Goal: Information Seeking & Learning: Check status

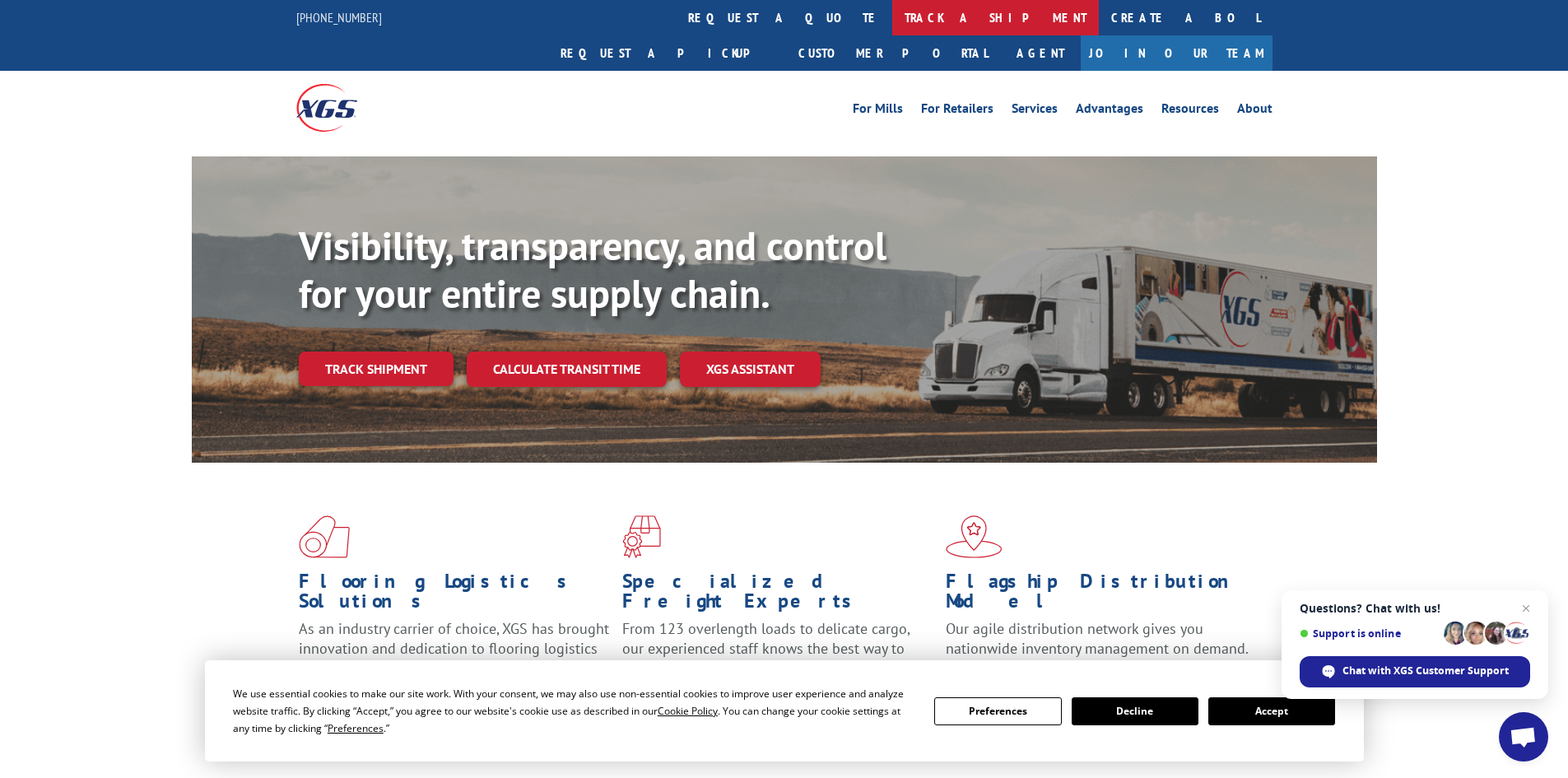
click at [892, 14] on link "track a shipment" at bounding box center [996, 17] width 206 height 35
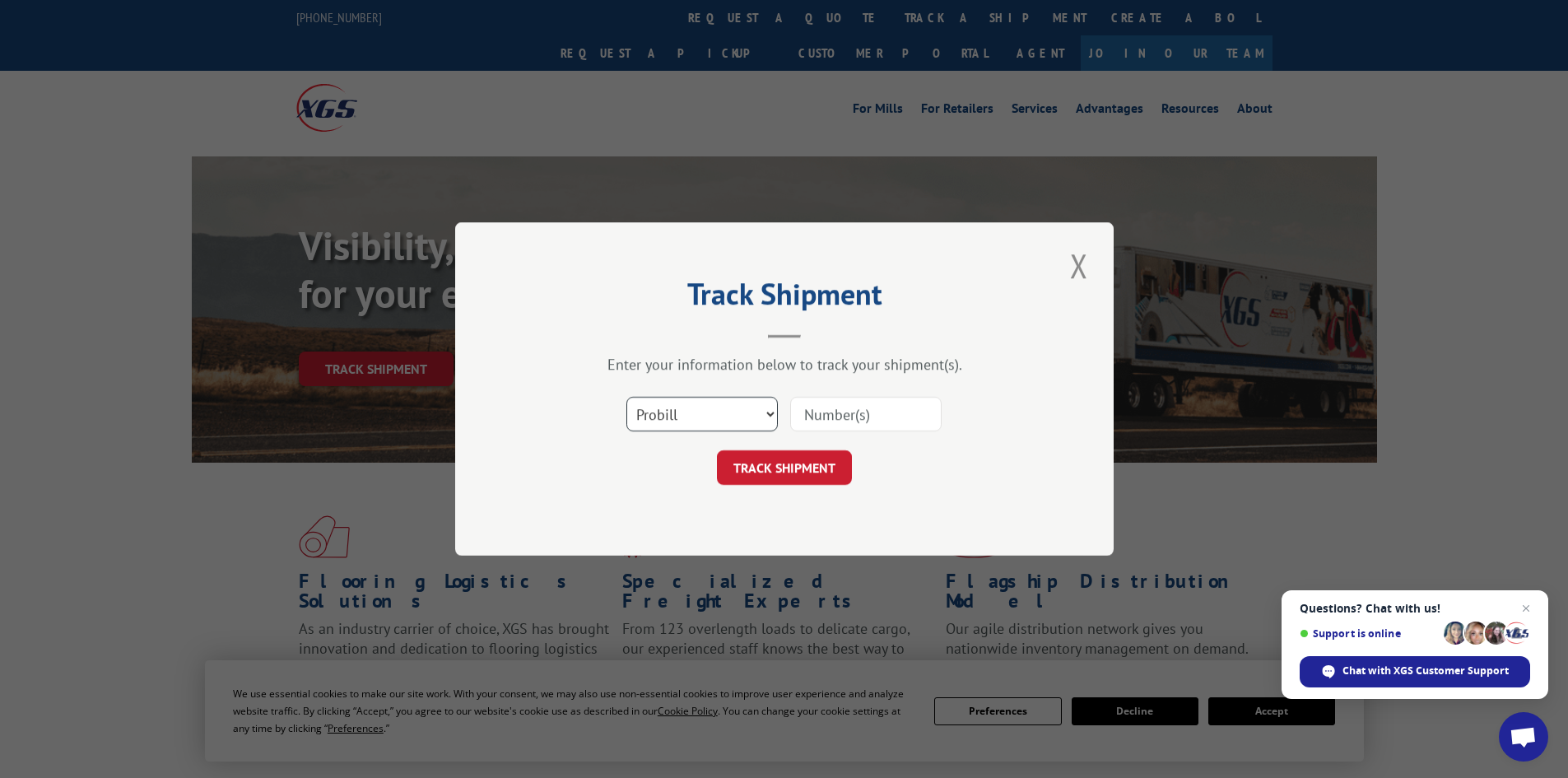
click at [775, 417] on select "Select category... Probill BOL PO" at bounding box center [702, 414] width 152 height 35
select select "po"
click at [626, 397] on select "Select category... Probill BOL PO" at bounding box center [702, 414] width 152 height 35
click at [809, 419] on input at bounding box center [866, 414] width 152 height 35
paste input "01549485"
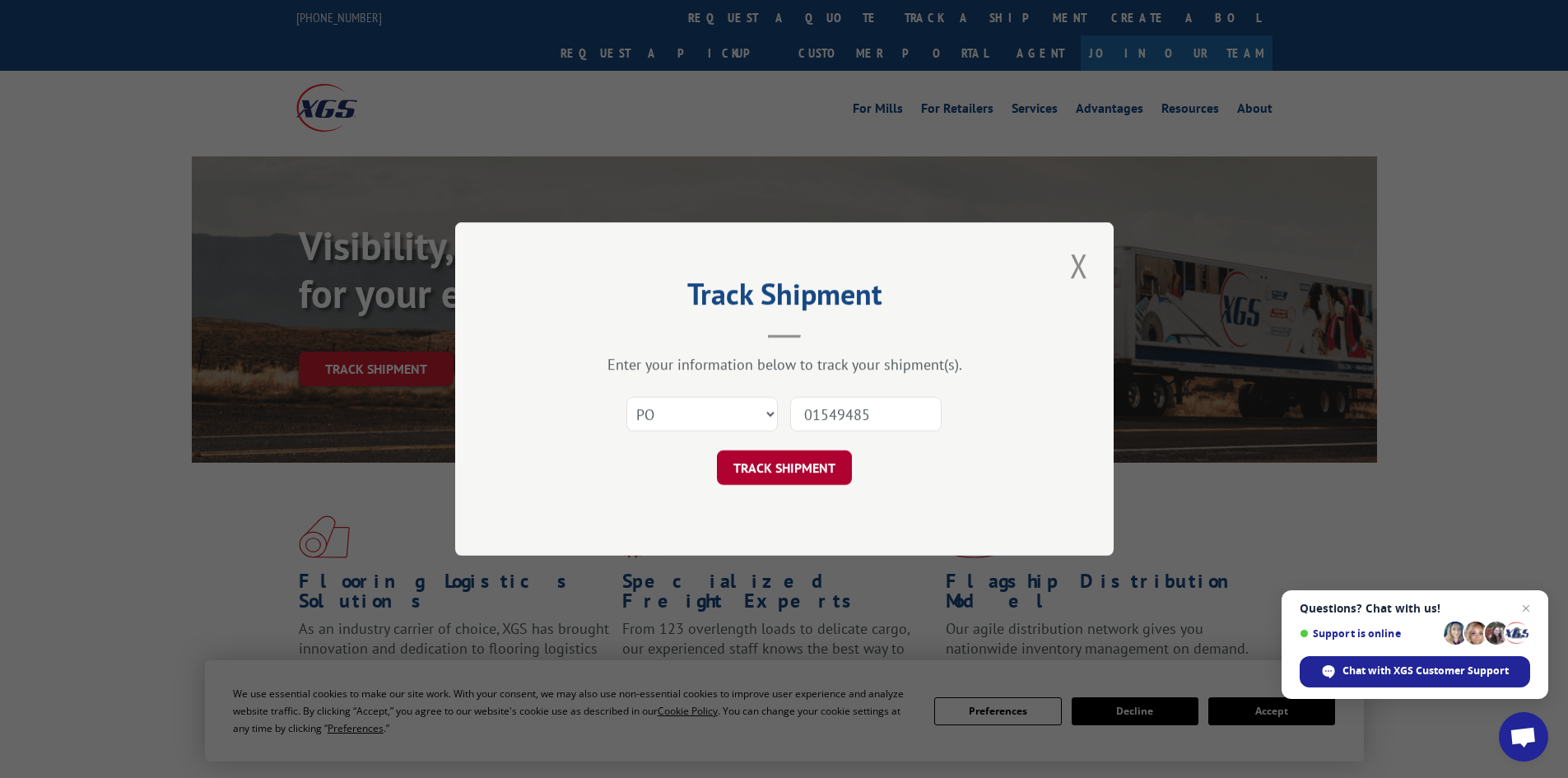
type input "01549485"
click at [808, 469] on button "TRACK SHIPMENT" at bounding box center [784, 467] width 135 height 35
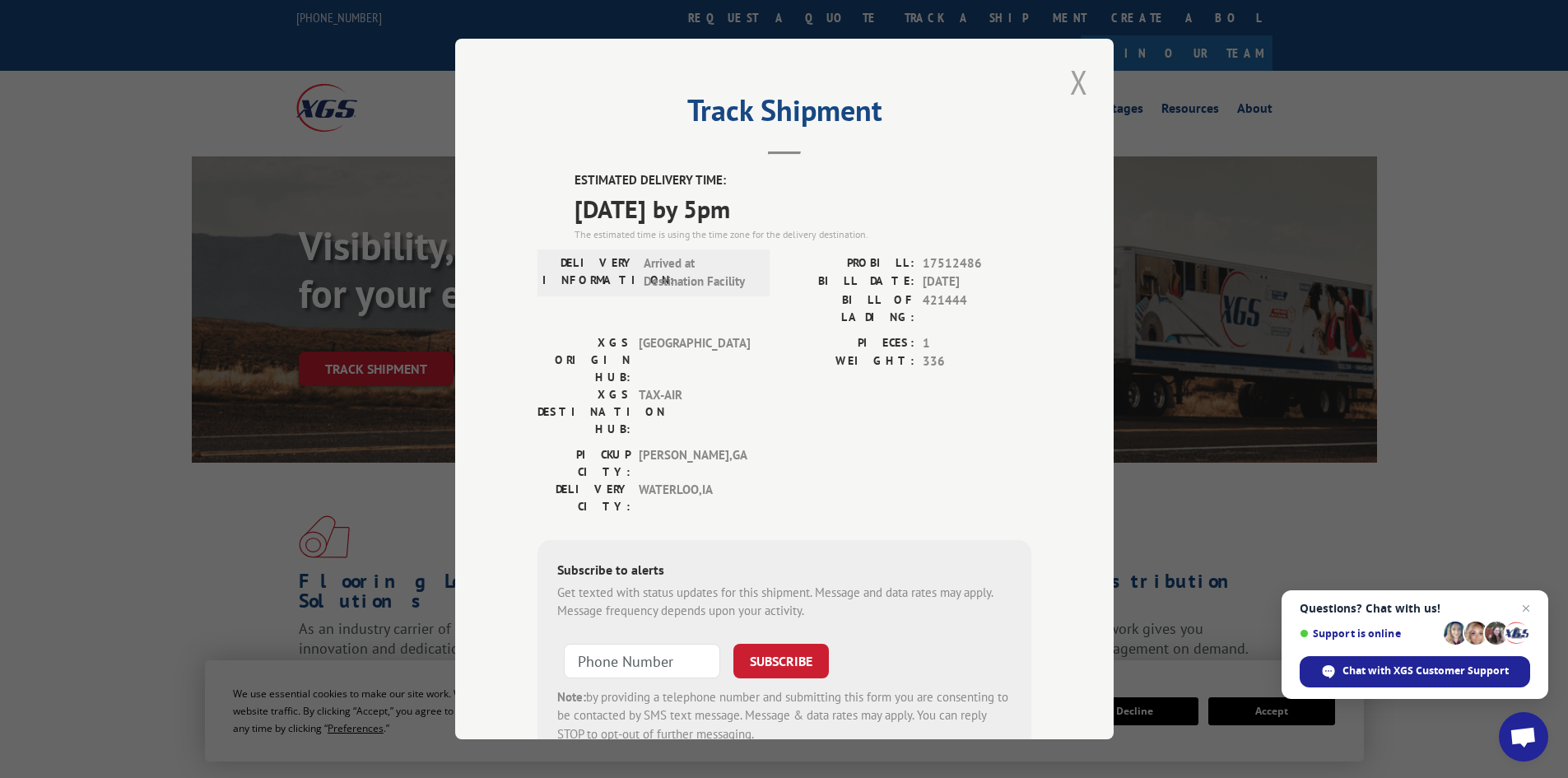
click at [1071, 78] on button "Close modal" at bounding box center [1079, 81] width 28 height 45
